Goal: Check status: Check status

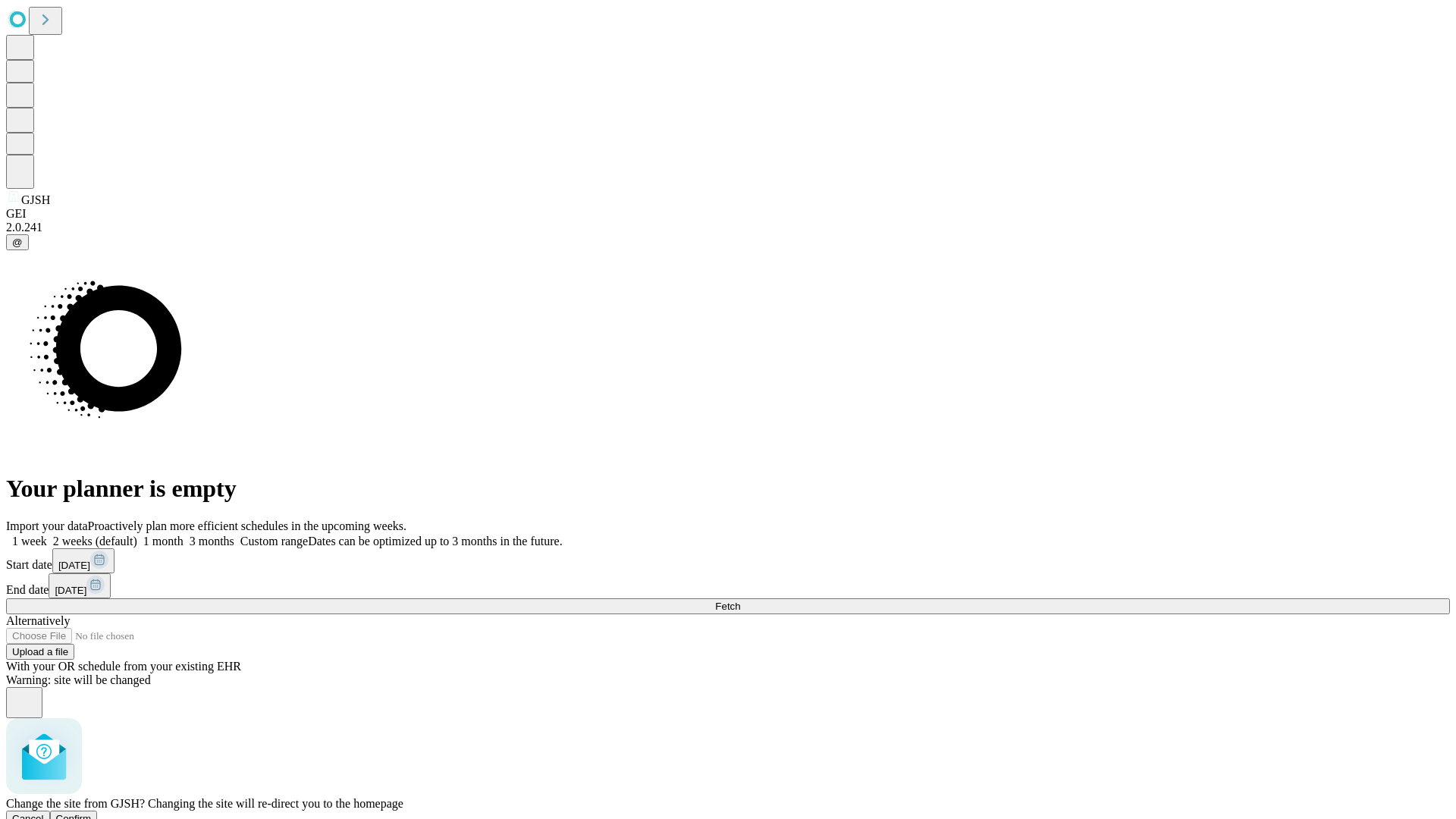
click at [91, 813] on span "Confirm" at bounding box center [74, 818] width 36 height 11
click at [137, 535] on label "2 weeks (default)" at bounding box center [92, 541] width 91 height 13
click at [740, 600] on span "Fetch" at bounding box center [727, 605] width 25 height 11
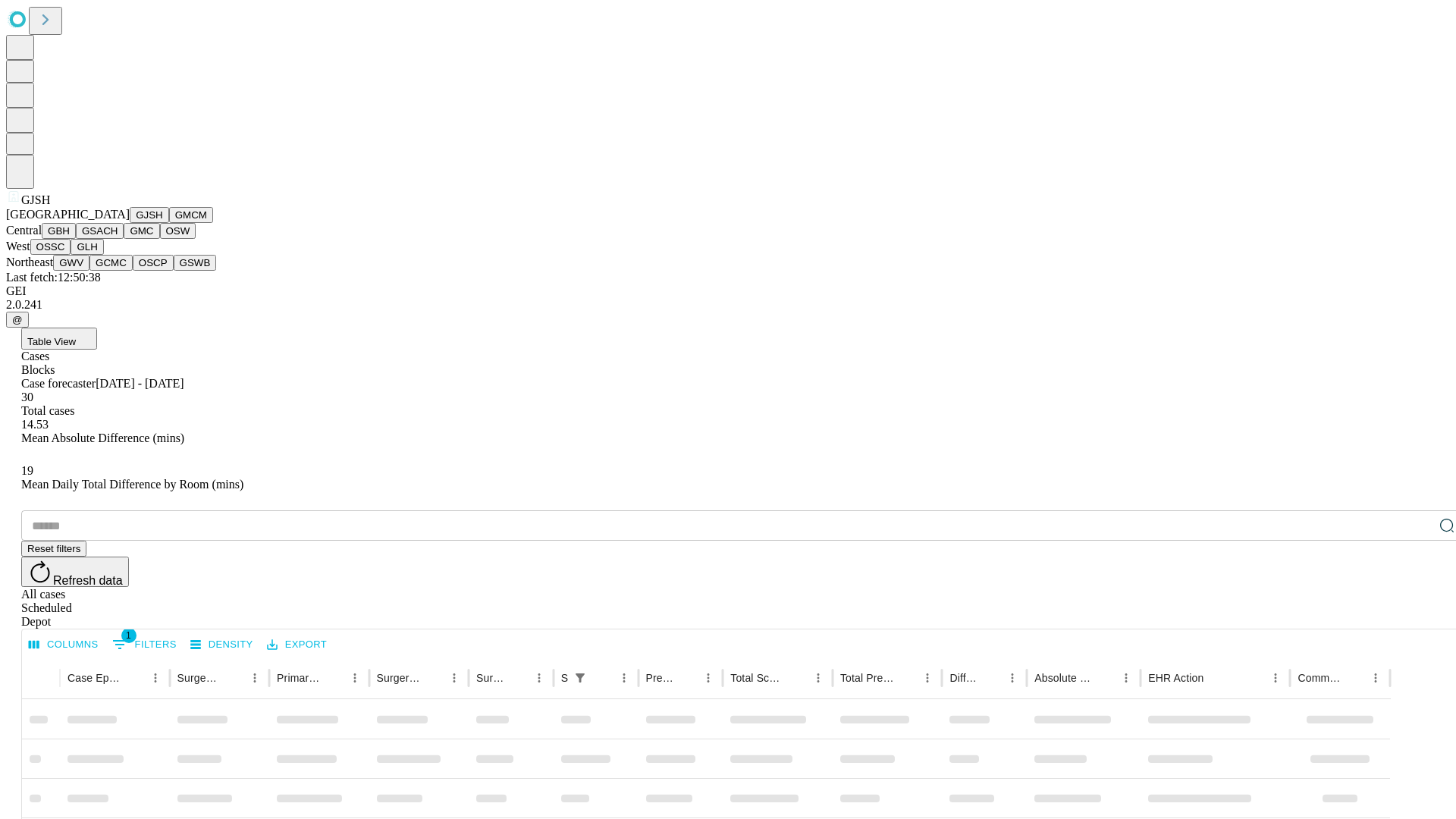
click at [169, 223] on button "GMCM" at bounding box center [190, 214] width 44 height 16
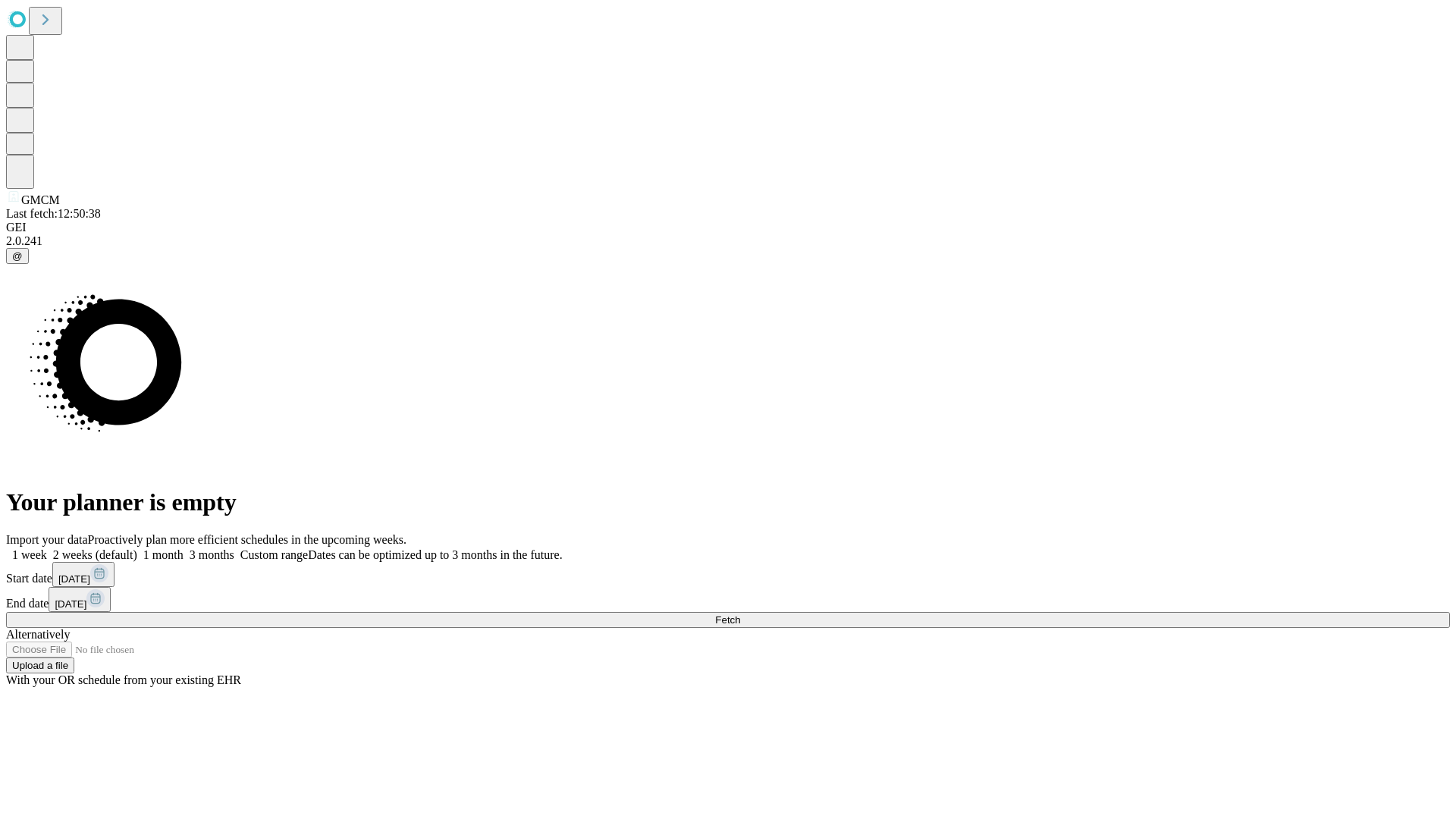
click at [137, 548] on label "2 weeks (default)" at bounding box center [92, 554] width 91 height 13
click at [740, 614] on span "Fetch" at bounding box center [727, 619] width 25 height 11
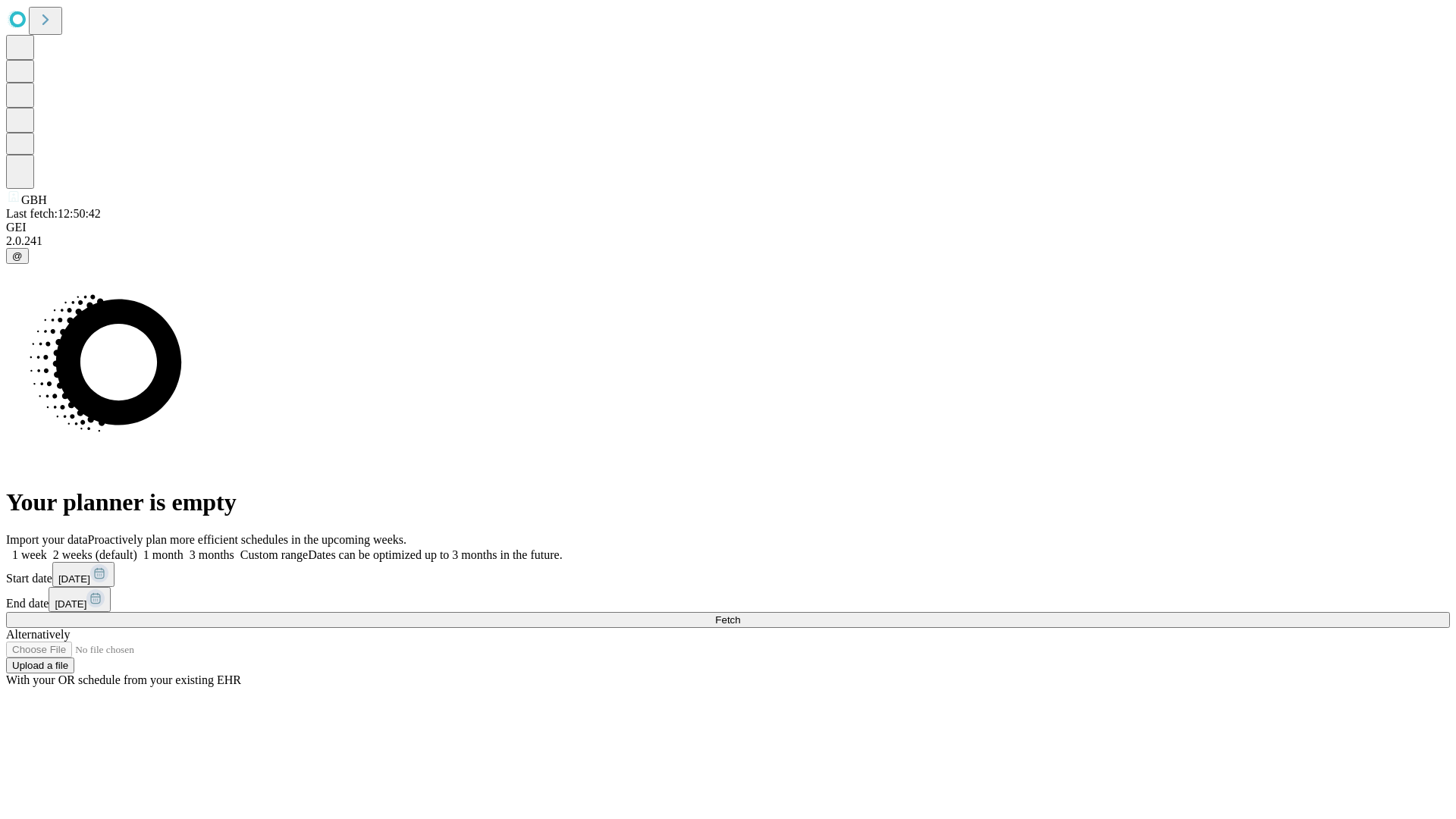
click at [740, 614] on span "Fetch" at bounding box center [727, 619] width 25 height 11
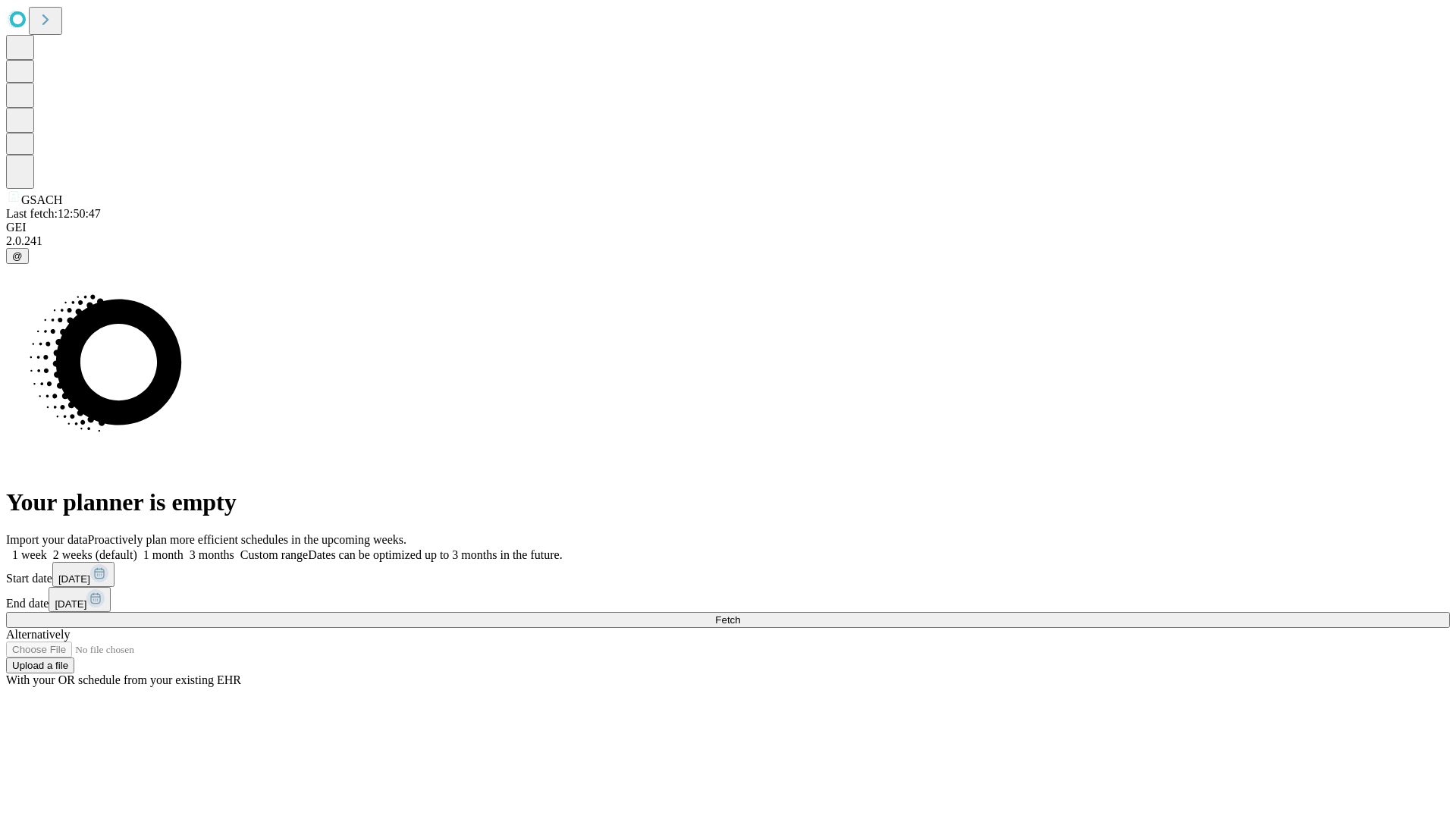
click at [740, 614] on span "Fetch" at bounding box center [727, 619] width 25 height 11
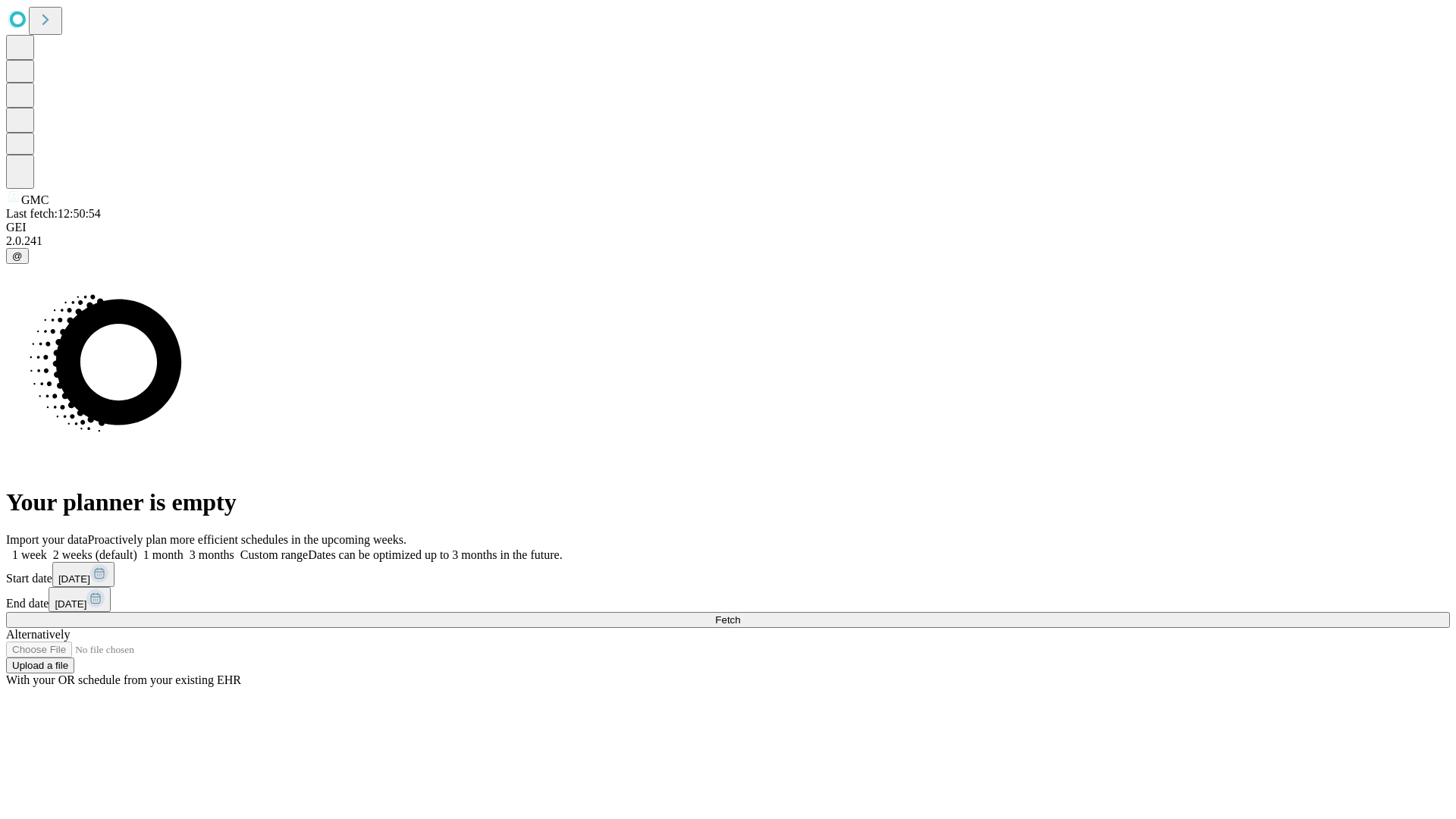
click at [137, 548] on label "2 weeks (default)" at bounding box center [92, 554] width 91 height 13
click at [740, 614] on span "Fetch" at bounding box center [727, 619] width 25 height 11
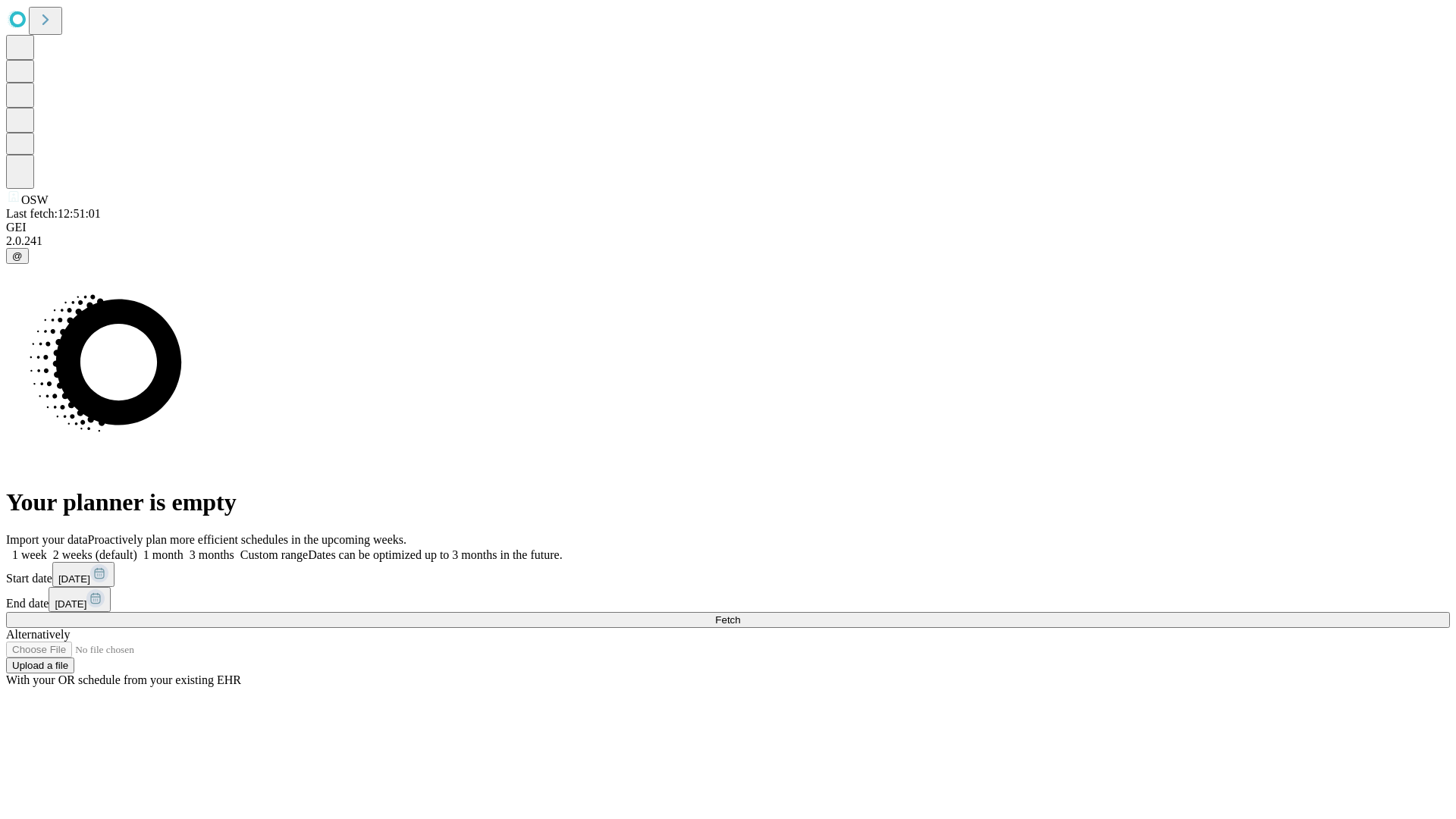
click at [740, 614] on span "Fetch" at bounding box center [727, 619] width 25 height 11
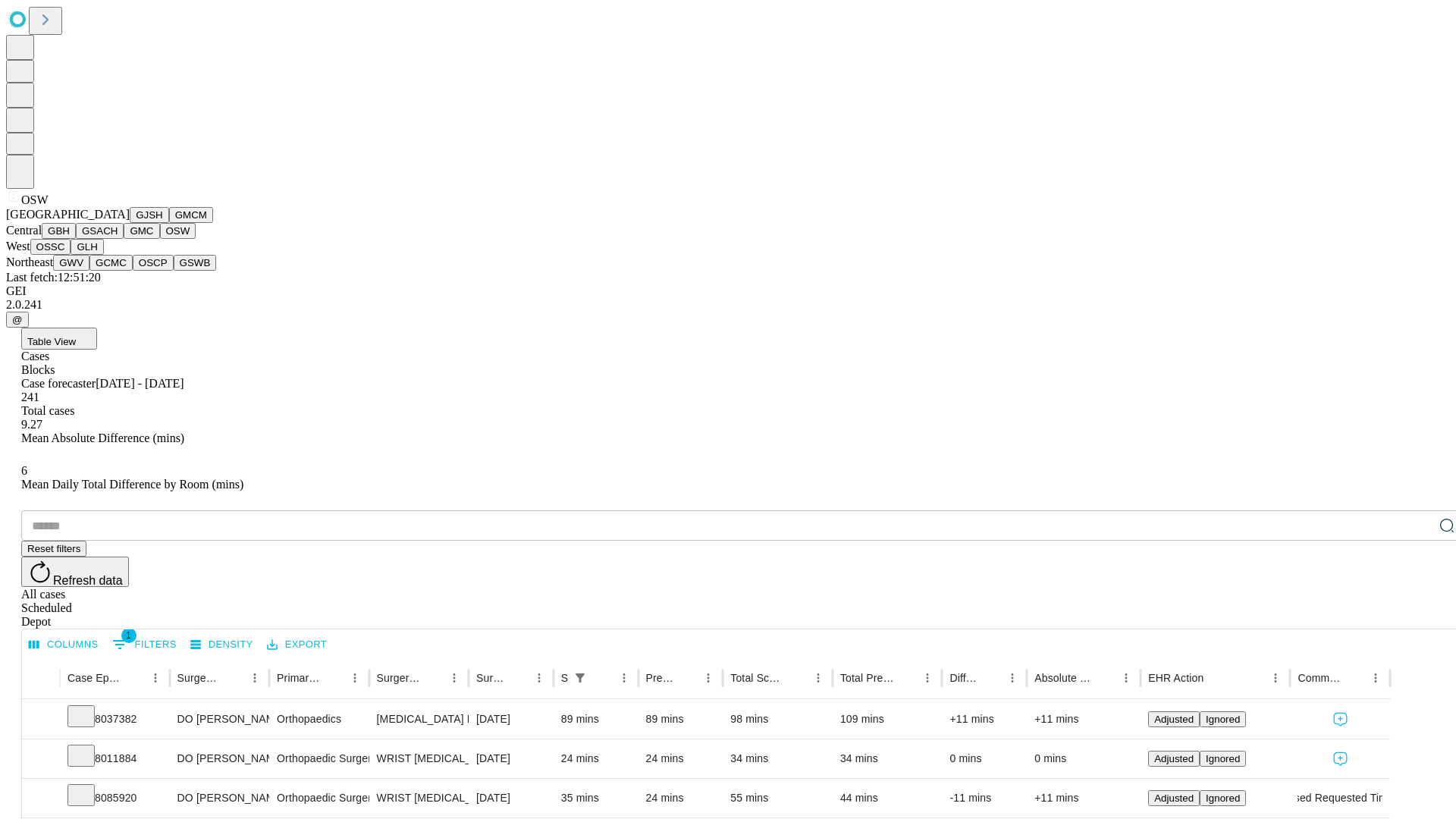
click at [71, 254] on button "OSSC" at bounding box center [51, 247] width 41 height 16
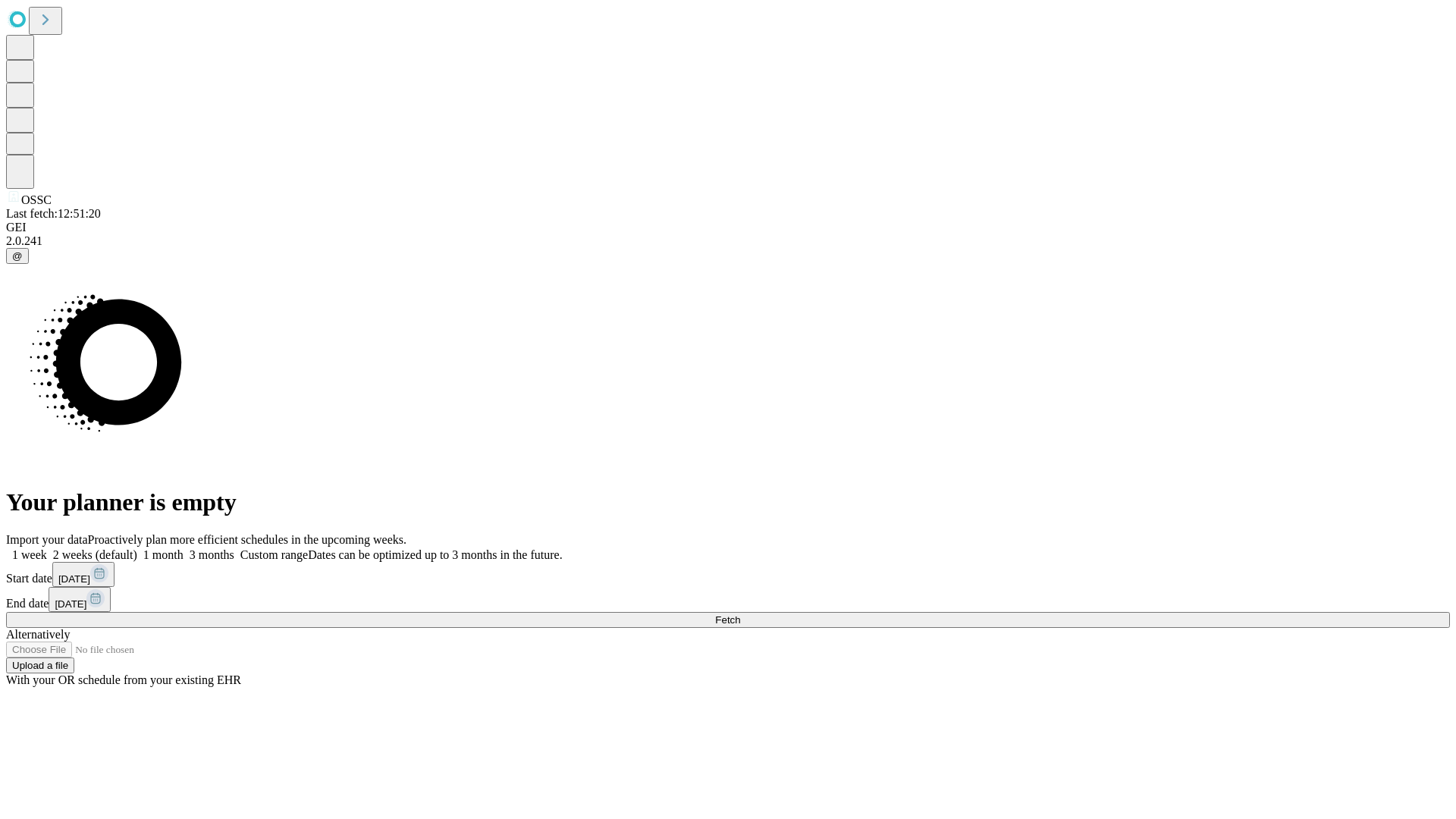
click at [137, 548] on label "2 weeks (default)" at bounding box center [92, 554] width 91 height 13
click at [740, 614] on span "Fetch" at bounding box center [727, 619] width 25 height 11
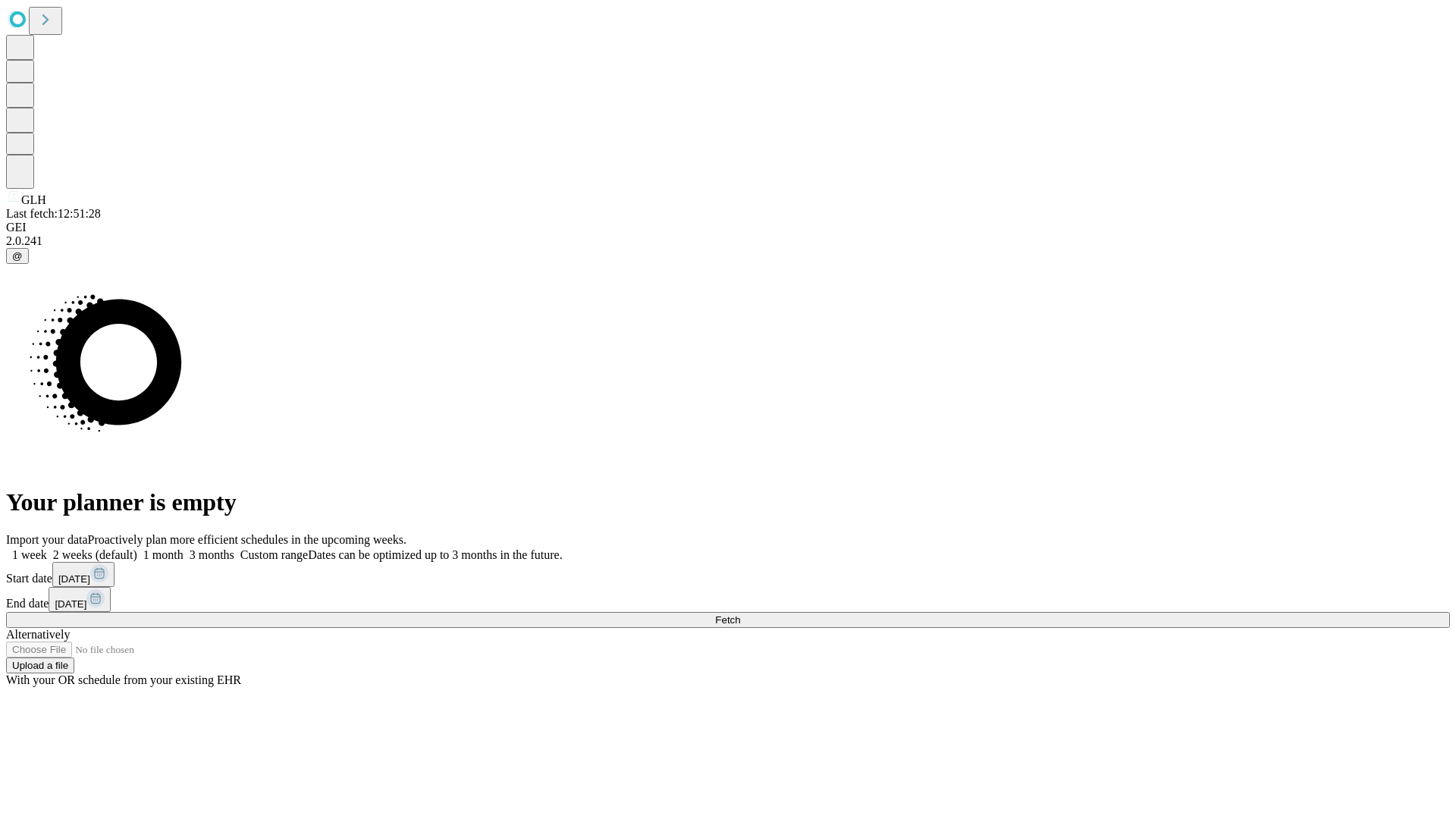
click at [137, 548] on label "2 weeks (default)" at bounding box center [92, 554] width 91 height 13
click at [740, 614] on span "Fetch" at bounding box center [727, 619] width 25 height 11
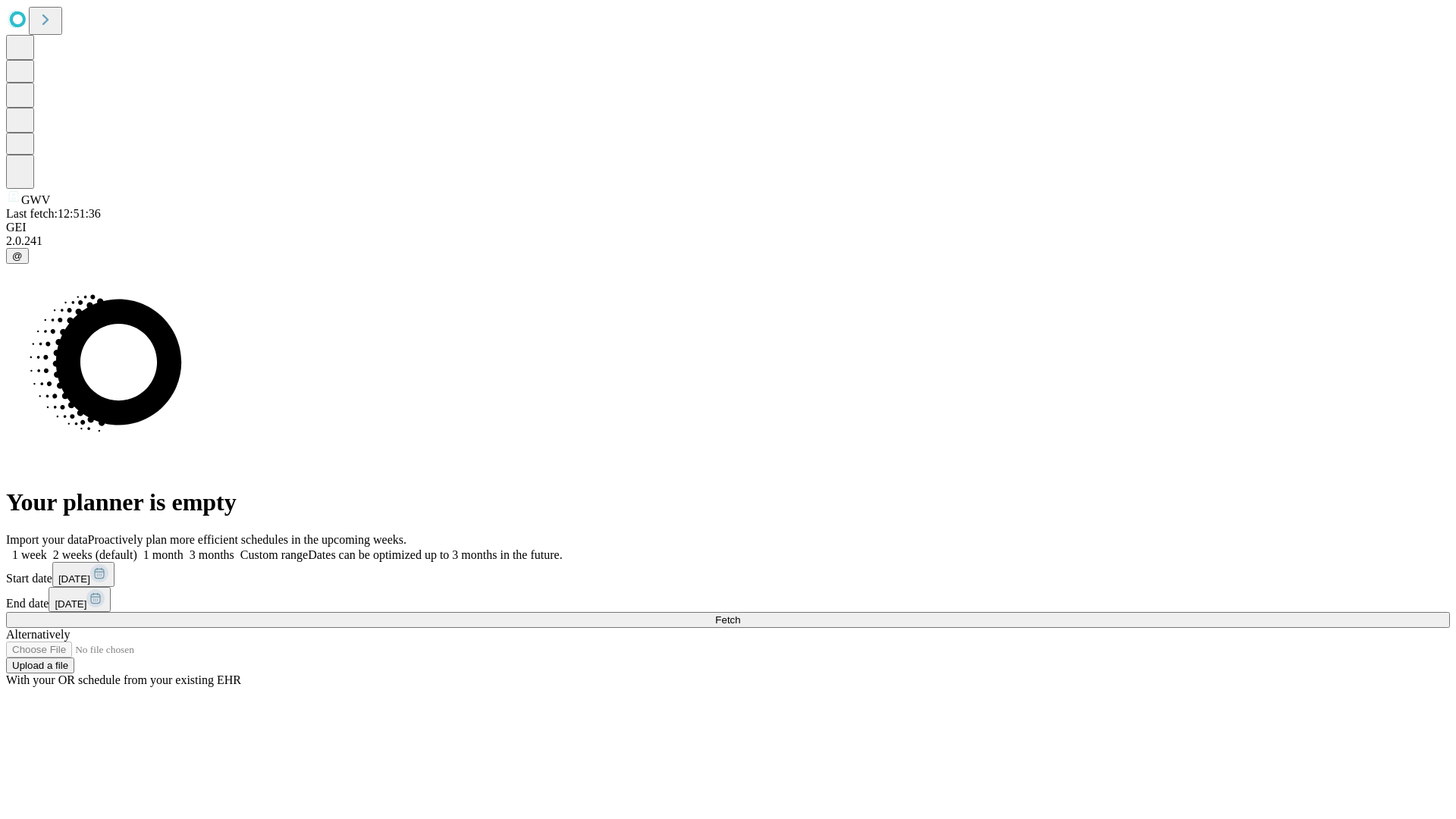
click at [137, 548] on label "2 weeks (default)" at bounding box center [92, 554] width 91 height 13
click at [740, 614] on span "Fetch" at bounding box center [727, 619] width 25 height 11
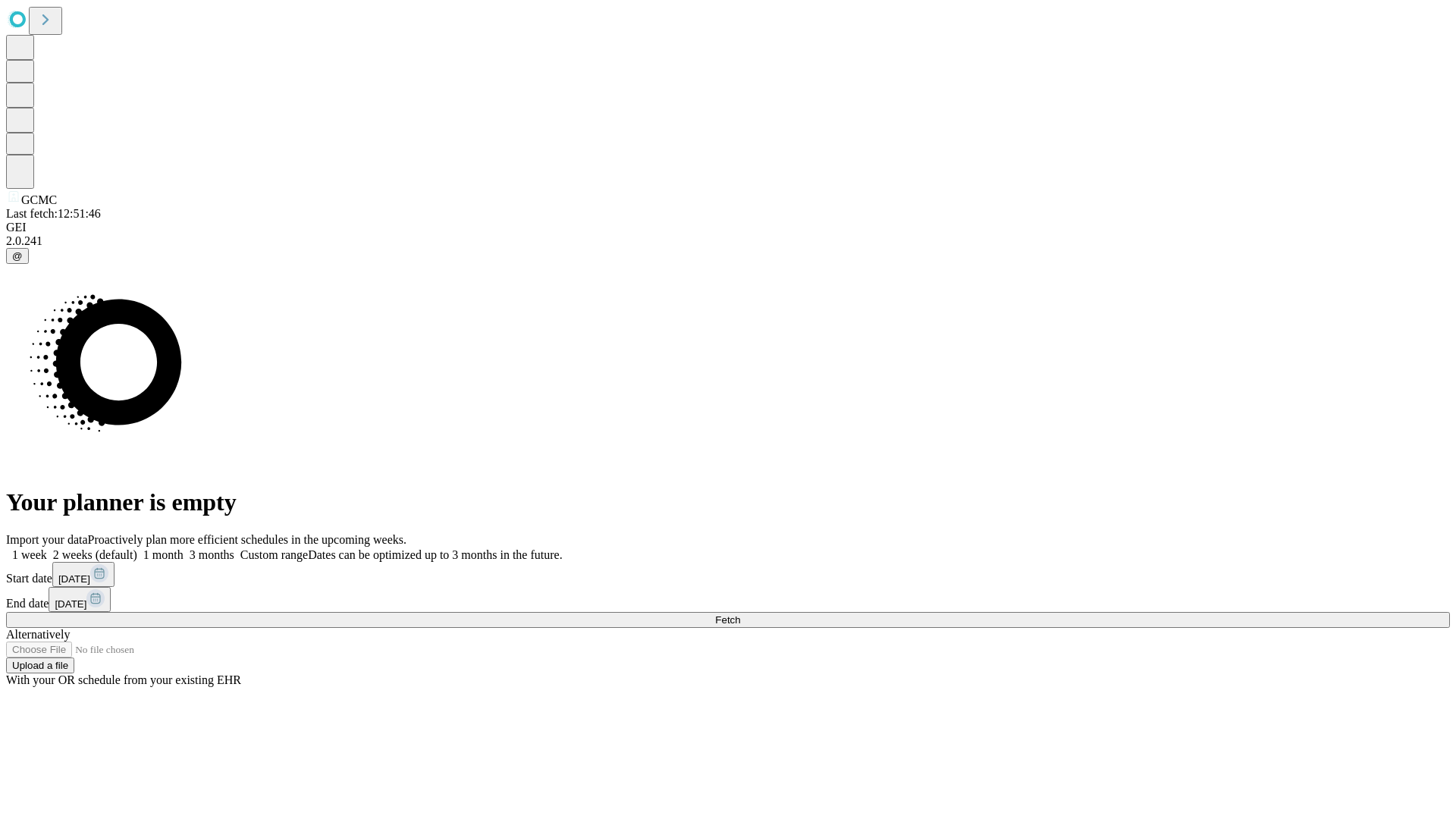
click at [740, 614] on span "Fetch" at bounding box center [727, 619] width 25 height 11
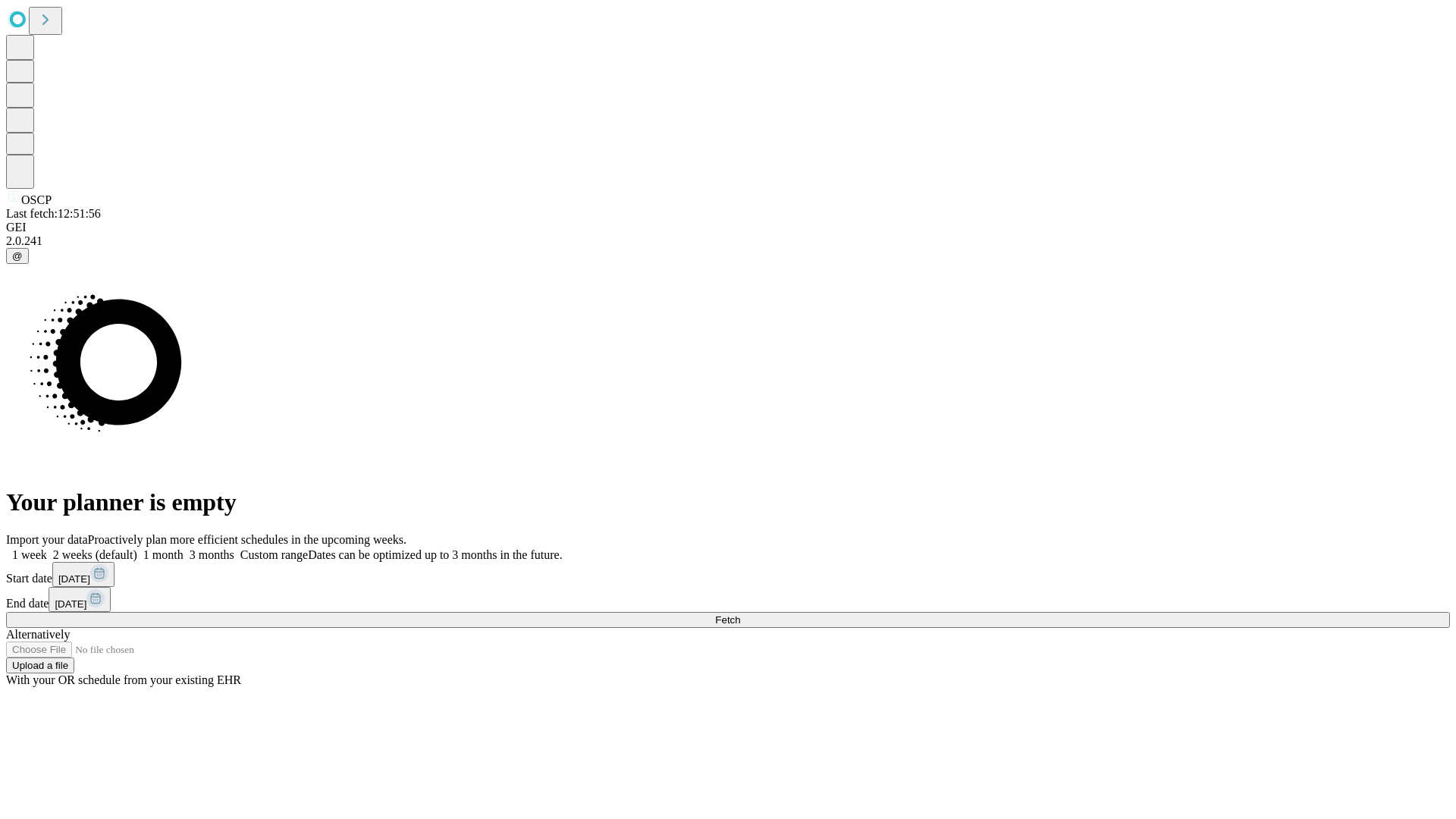
click at [137, 548] on label "2 weeks (default)" at bounding box center [92, 554] width 91 height 13
click at [740, 614] on span "Fetch" at bounding box center [727, 619] width 25 height 11
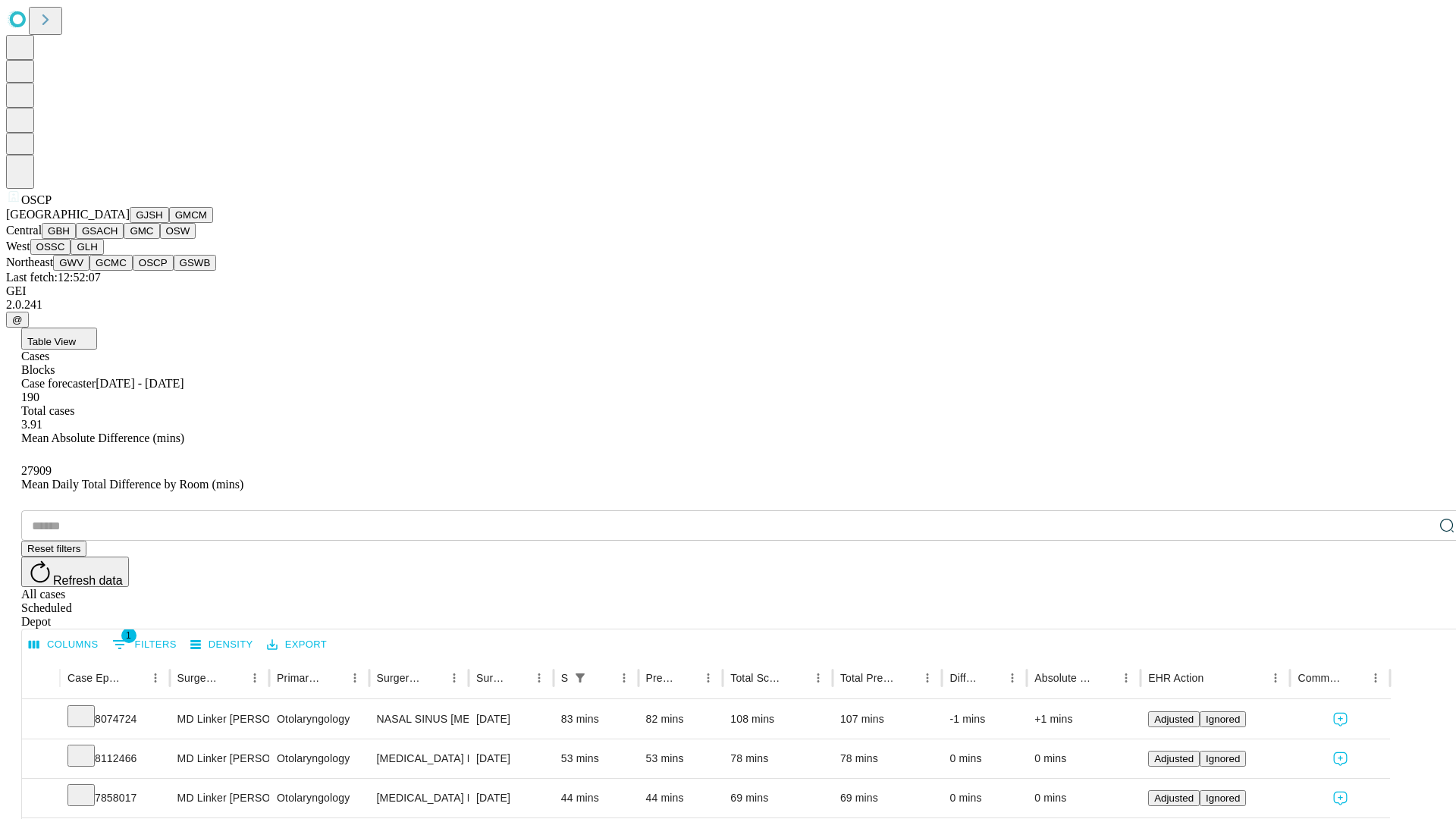
click at [173, 271] on button "GSWB" at bounding box center [195, 262] width 44 height 16
